Goal: Information Seeking & Learning: Learn about a topic

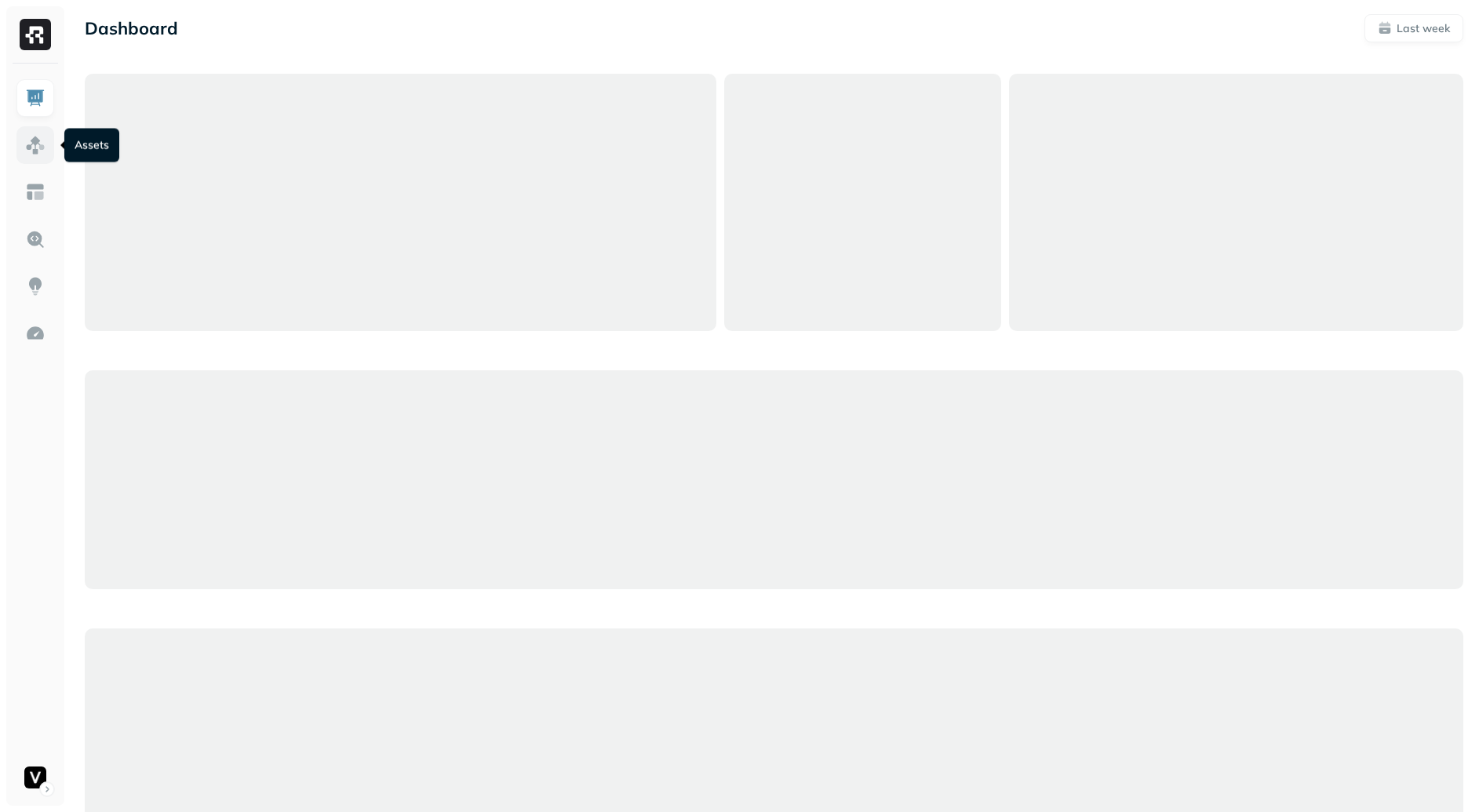
click at [44, 154] on img at bounding box center [35, 144] width 20 height 20
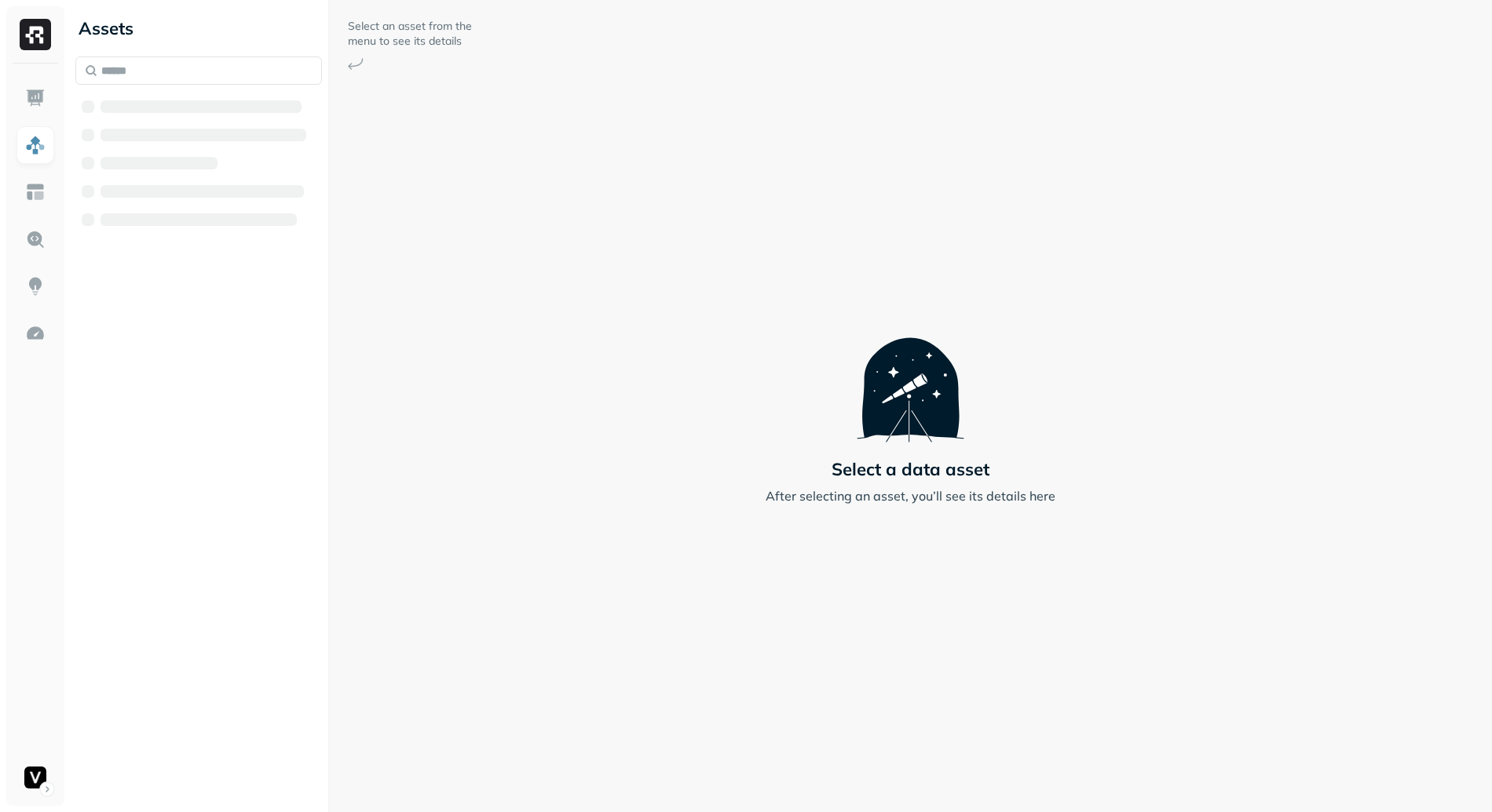
click at [177, 107] on div at bounding box center [200, 106] width 201 height 12
click at [174, 111] on span "AWS Glue" at bounding box center [146, 107] width 60 height 16
click at [183, 125] on button "adn_lakehouse_bronze" at bounding box center [206, 136] width 231 height 25
click at [253, 163] on button "Tables ( 52 )" at bounding box center [215, 166] width 217 height 25
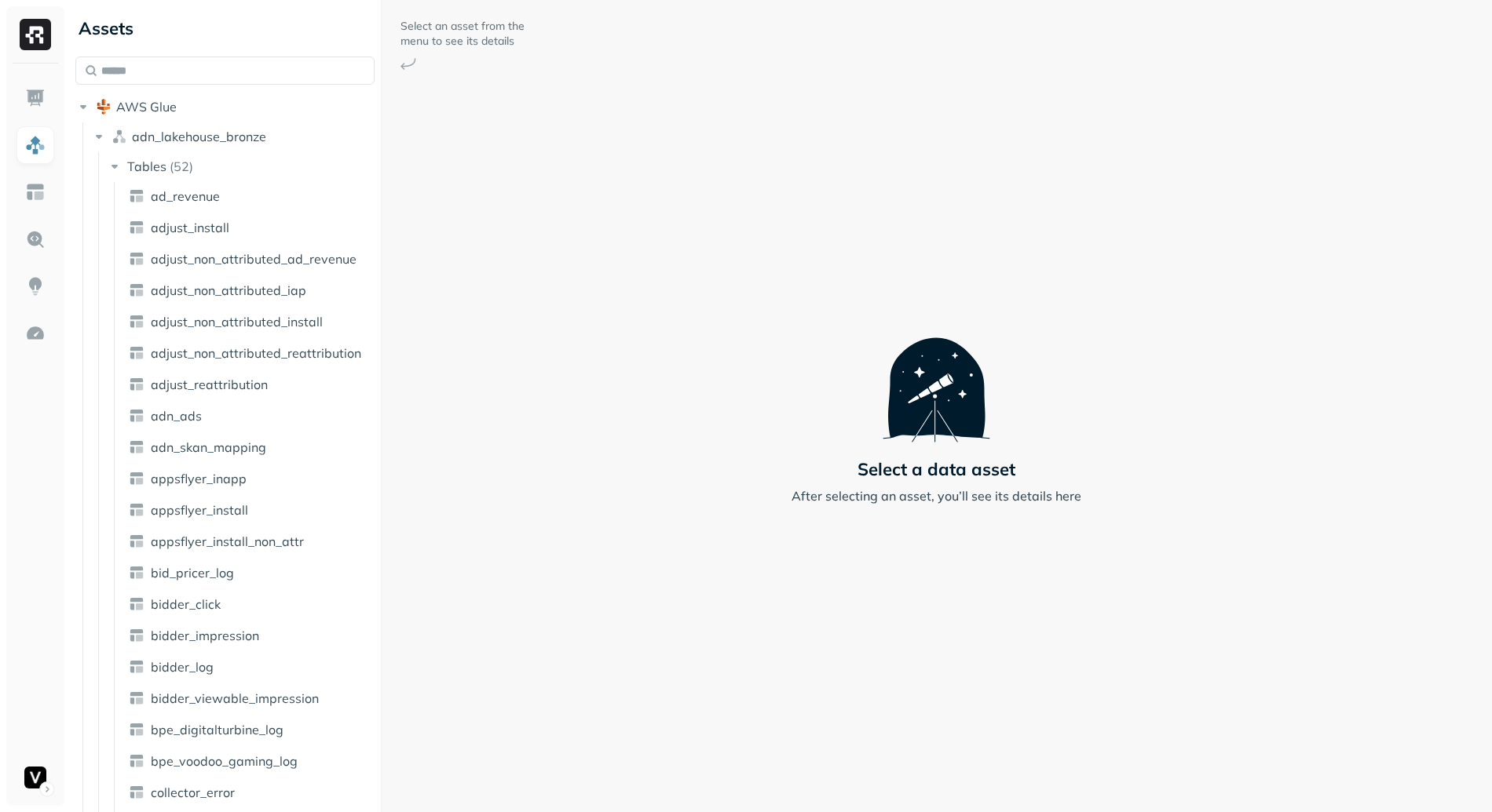
click at [385, 252] on div "Assets AWS Glue adn_lakehouse_bronze Tables ( 52 ) ad_revenue adjust_install ad…" at bounding box center [781, 406] width 1423 height 812
click at [189, 232] on span "adjust_install" at bounding box center [190, 228] width 79 height 16
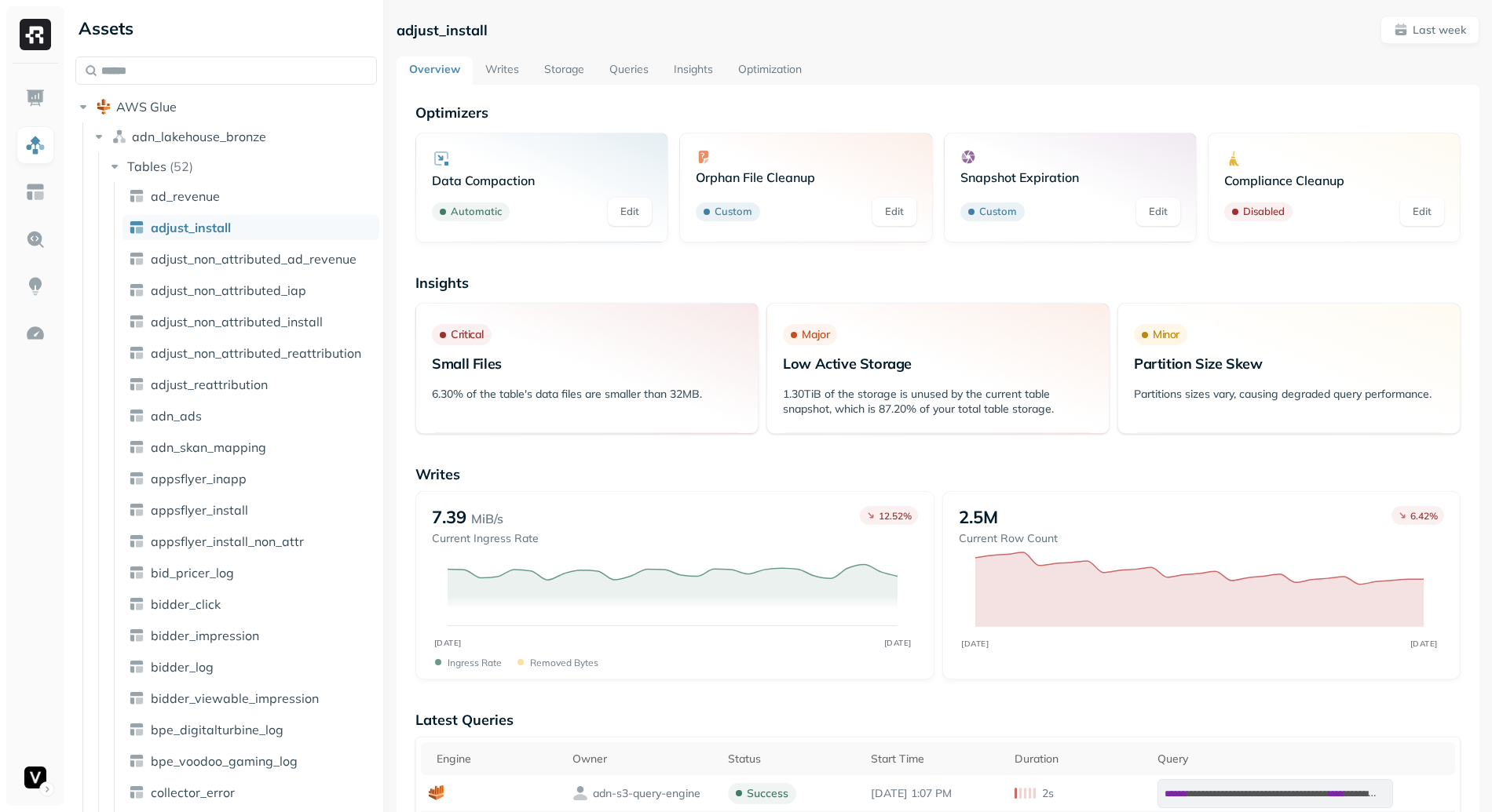
click at [505, 70] on link "Writes" at bounding box center [501, 71] width 58 height 28
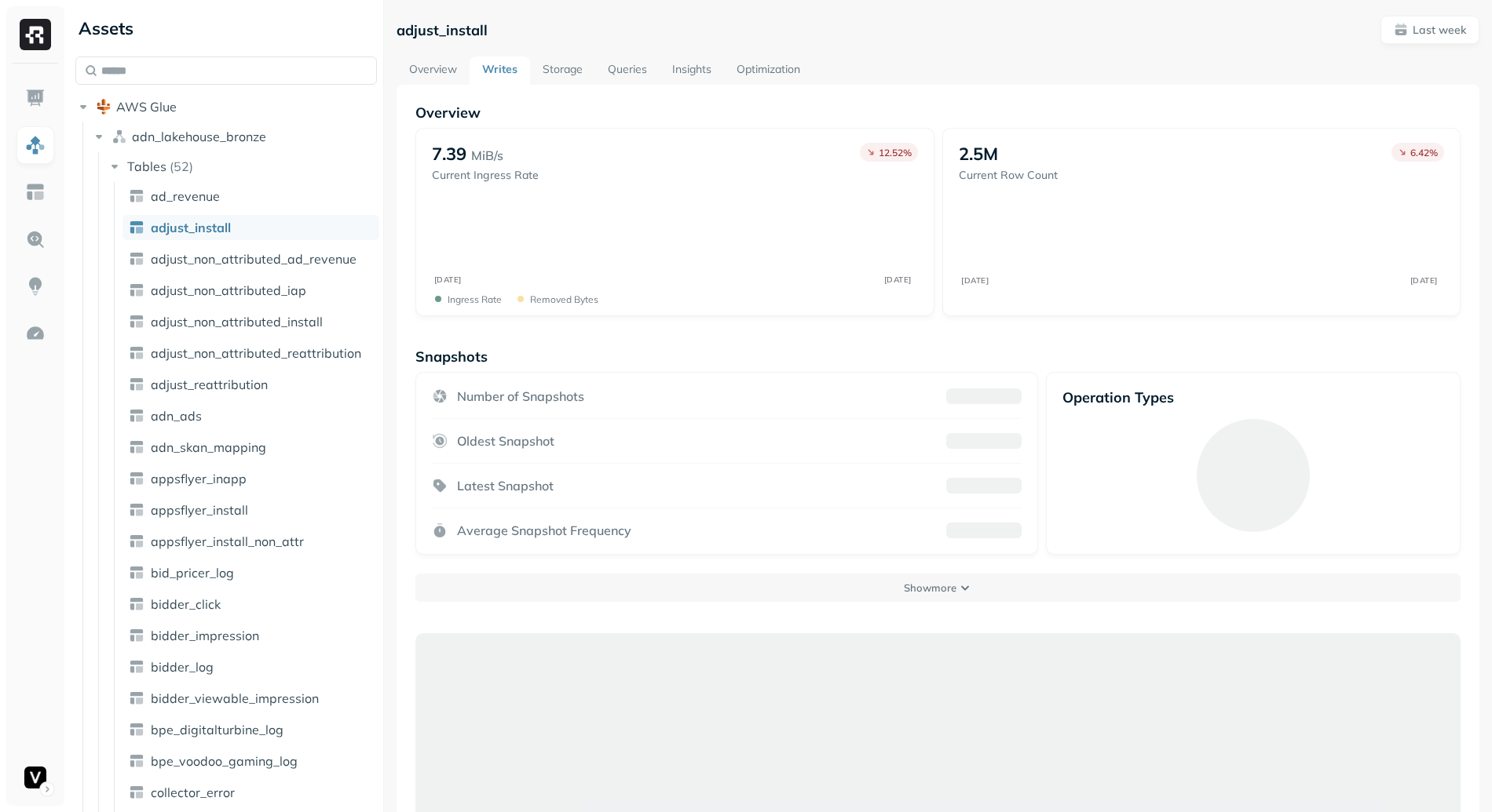
click at [572, 69] on link "Storage" at bounding box center [563, 71] width 66 height 28
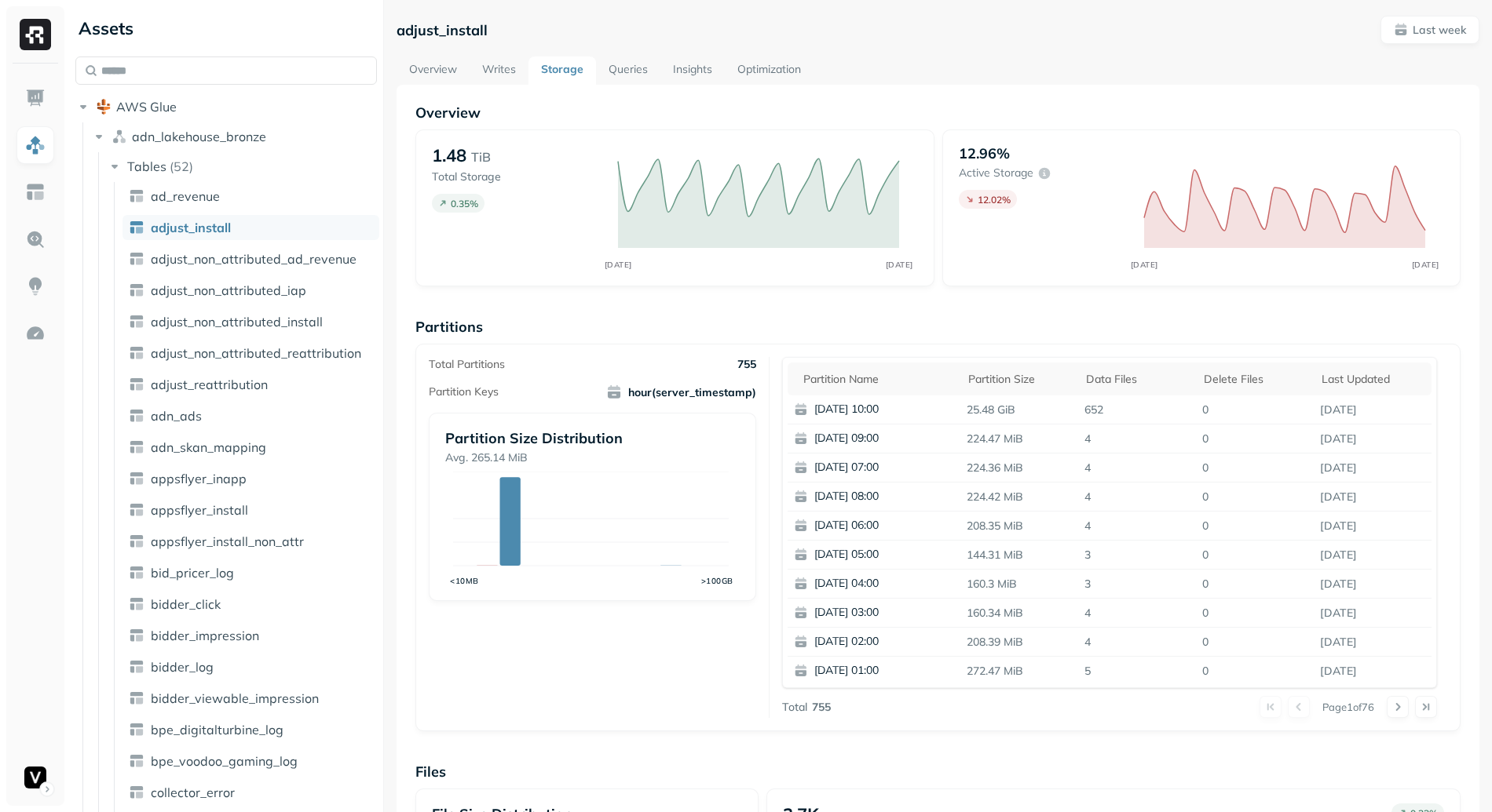
click at [430, 80] on link "Overview" at bounding box center [432, 71] width 73 height 28
